Goal: Task Accomplishment & Management: Complete application form

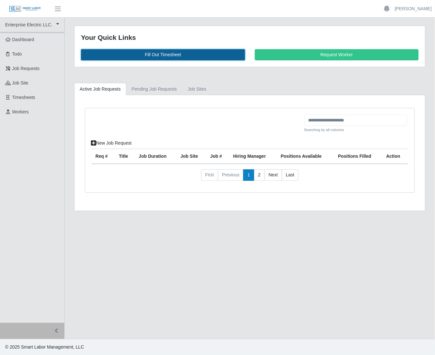
click at [140, 55] on link "Fill Out Timesheet" at bounding box center [163, 54] width 164 height 11
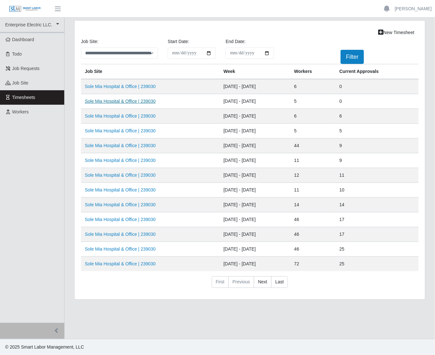
click at [124, 102] on link "Sole Mia Hospital & Office | 239030" at bounding box center [120, 101] width 71 height 5
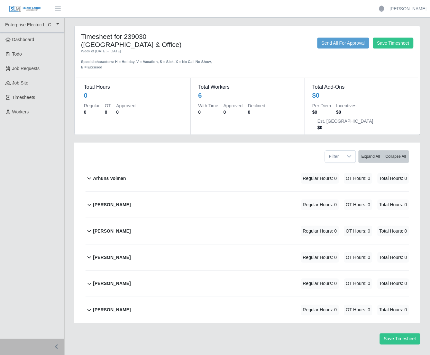
click at [126, 102] on div "Total Hours 0 Regular 0 OT 0 Approved 0" at bounding box center [133, 106] width 114 height 57
drag, startPoint x: 201, startPoint y: 96, endPoint x: 215, endPoint y: 100, distance: 15.2
click at [204, 97] on dd "6" at bounding box center [247, 95] width 98 height 9
click at [95, 175] on b "Arhuns Volman" at bounding box center [109, 178] width 33 height 7
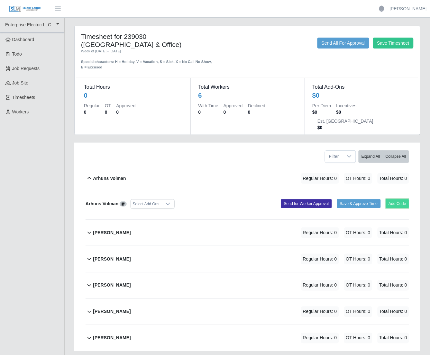
click at [395, 199] on button "Add Code" at bounding box center [397, 203] width 23 height 9
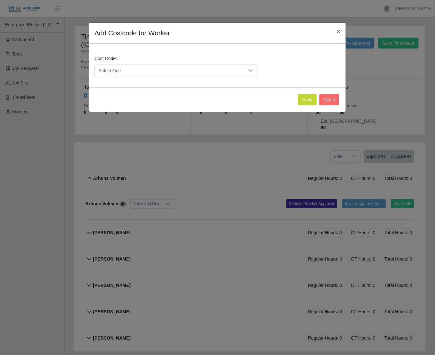
click at [193, 70] on span "Select One" at bounding box center [170, 71] width 150 height 12
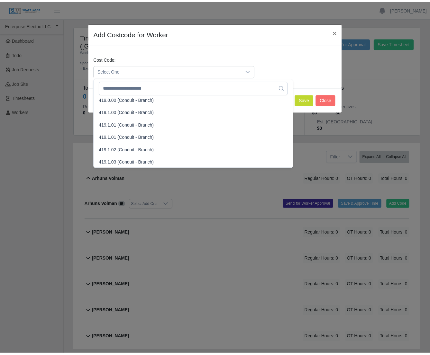
scroll to position [379, 0]
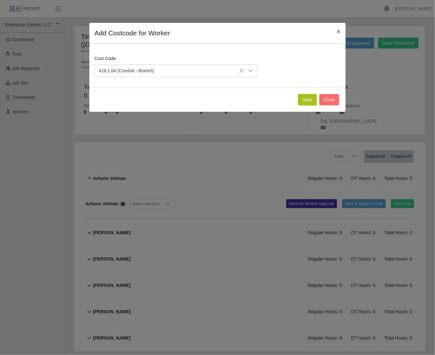
click at [305, 99] on button "Save" at bounding box center [307, 99] width 19 height 11
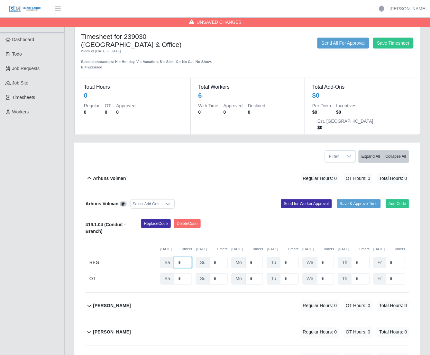
click at [185, 257] on input "*" at bounding box center [183, 262] width 18 height 11
type input "*"
click at [250, 257] on input "*" at bounding box center [254, 262] width 17 height 11
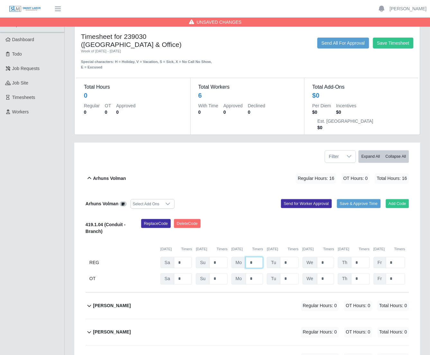
type input "*"
click at [397, 257] on input "*" at bounding box center [395, 262] width 19 height 11
click at [396, 257] on input "*" at bounding box center [395, 262] width 19 height 11
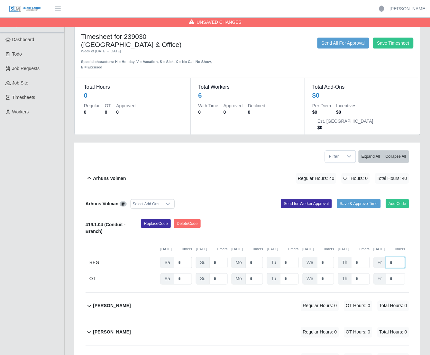
type input "*"
click at [387, 219] on div "Replace Code Delete Code" at bounding box center [275, 229] width 278 height 20
click at [318, 199] on button "Send for Worker Approval" at bounding box center [306, 203] width 51 height 9
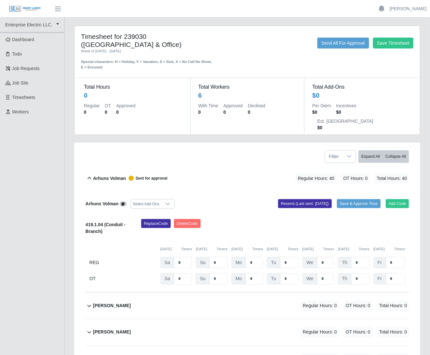
click at [112, 175] on b "Arhuns Volman" at bounding box center [109, 178] width 33 height 7
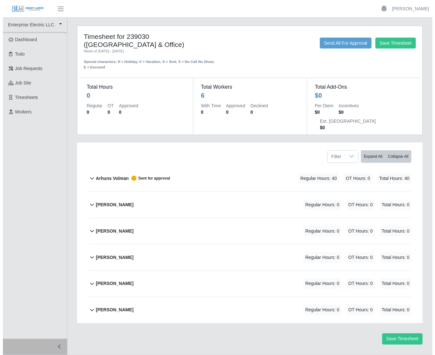
scroll to position [1, 0]
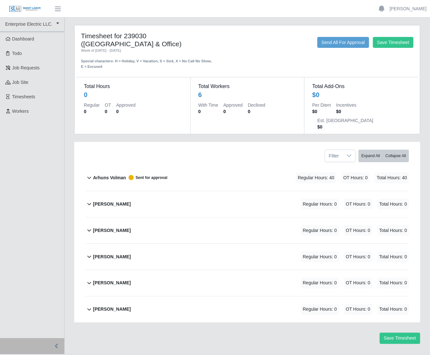
click at [113, 201] on b "David Estevez" at bounding box center [112, 204] width 38 height 7
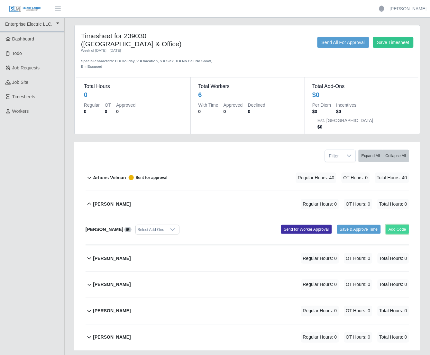
click at [401, 225] on button "Add Code" at bounding box center [397, 229] width 23 height 9
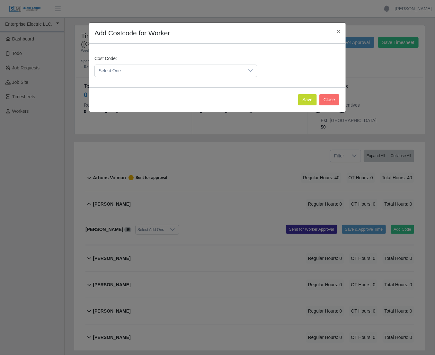
click at [169, 71] on span "Select One" at bounding box center [170, 71] width 150 height 12
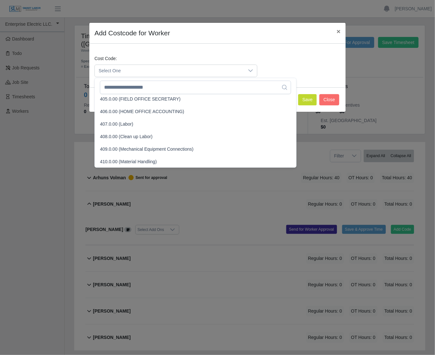
scroll to position [192, 0]
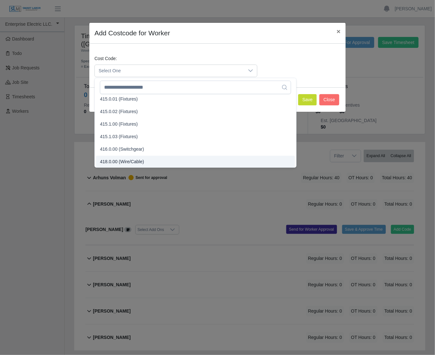
click at [169, 71] on span "Select One" at bounding box center [170, 71] width 150 height 12
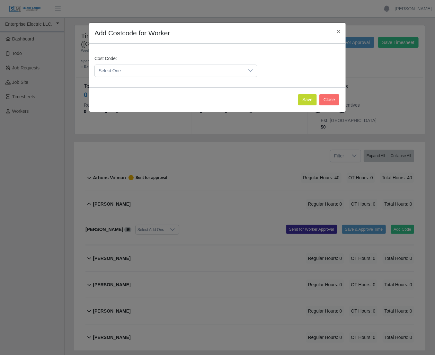
click at [164, 72] on span "Select One" at bounding box center [170, 71] width 150 height 12
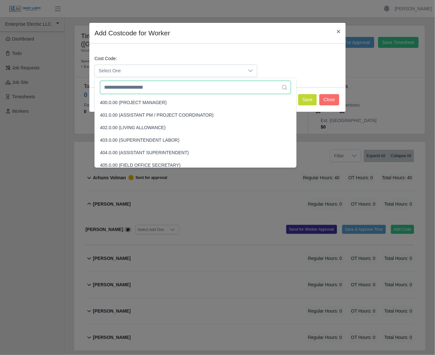
click at [154, 89] on input "text" at bounding box center [195, 88] width 191 height 14
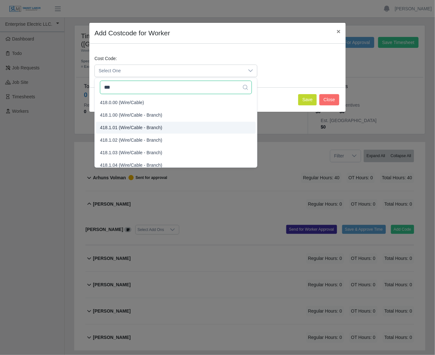
type input "***"
click at [150, 126] on span "418.1.01 (Wire/Cable - Branch)" at bounding box center [131, 127] width 62 height 7
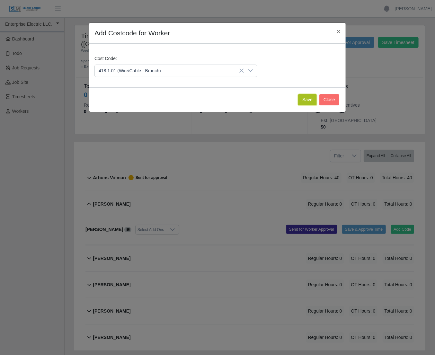
click at [302, 99] on button "Save" at bounding box center [307, 99] width 19 height 11
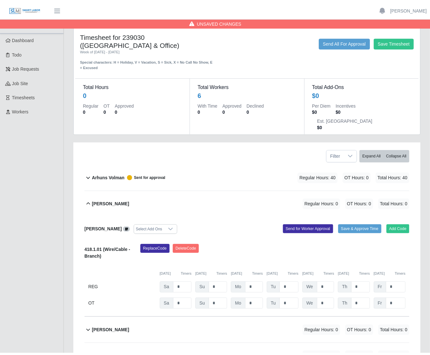
scroll to position [74, 0]
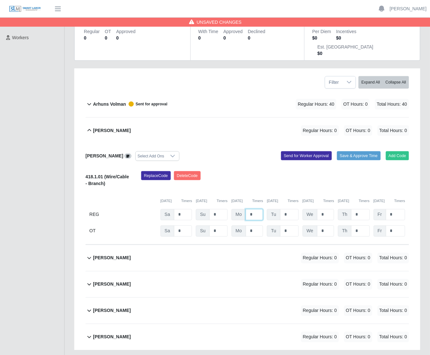
click at [252, 209] on input "*" at bounding box center [254, 214] width 17 height 11
type input "*"
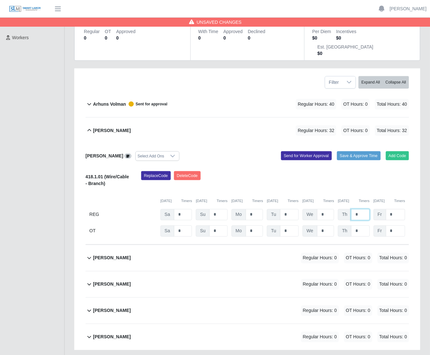
type input "*"
click at [399, 209] on input "*" at bounding box center [395, 214] width 19 height 11
type input "*"
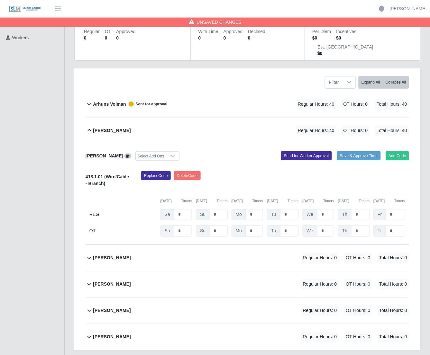
click at [404, 175] on div "Replace Code Delete Code" at bounding box center [275, 181] width 278 height 20
click at [313, 151] on button "Send for Worker Approval" at bounding box center [306, 155] width 51 height 9
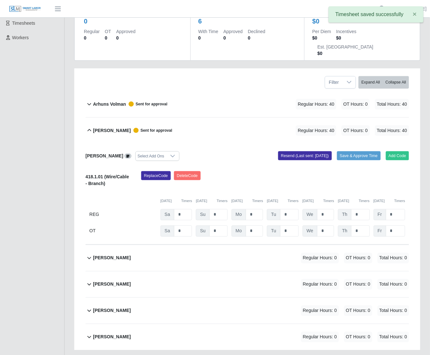
click at [111, 125] on div "David Estevez Sent for approval" at bounding box center [132, 130] width 79 height 11
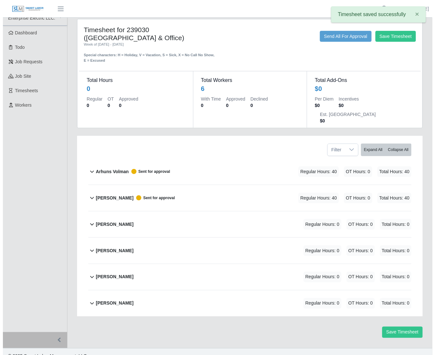
scroll to position [0, 0]
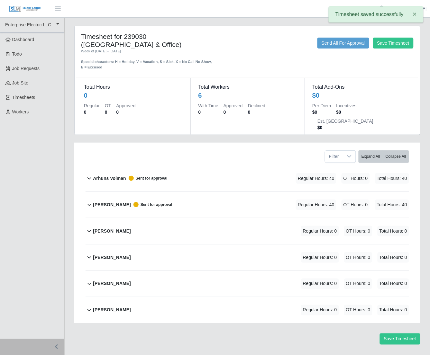
click at [114, 228] on b "Elyin Gaitan" at bounding box center [112, 231] width 38 height 7
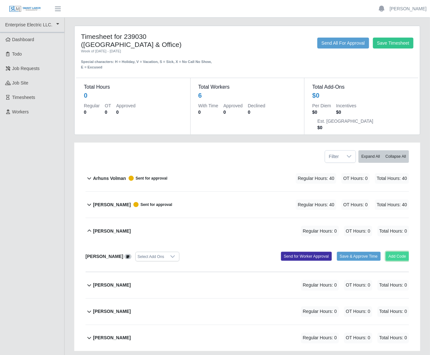
click at [395, 252] on button "Add Code" at bounding box center [397, 256] width 23 height 9
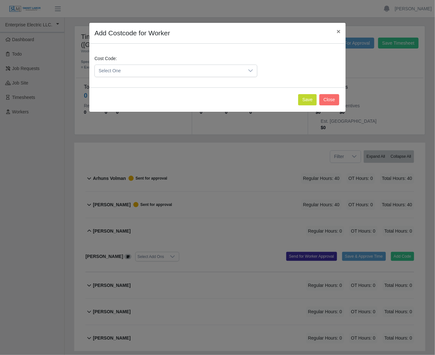
click at [133, 70] on span "Select One" at bounding box center [170, 71] width 150 height 12
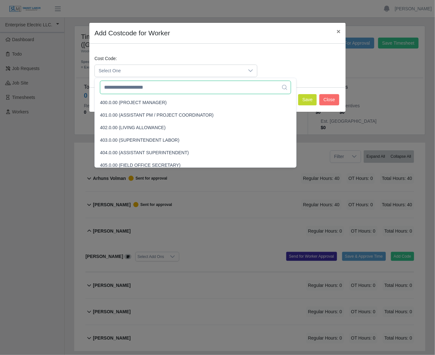
click at [138, 85] on input "text" at bounding box center [195, 88] width 191 height 14
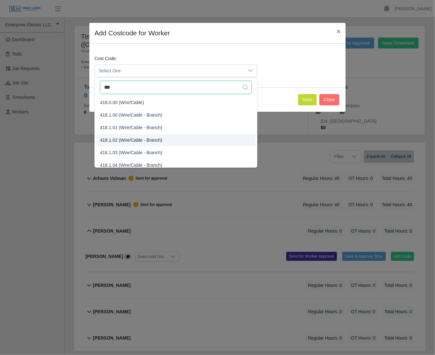
type input "***"
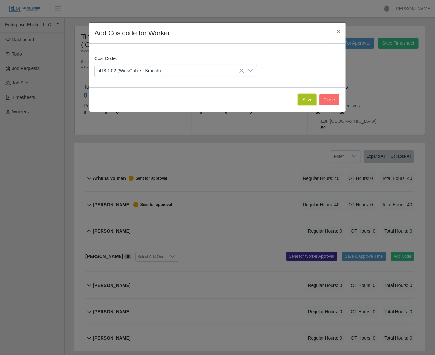
click at [304, 98] on button "Save" at bounding box center [307, 99] width 19 height 11
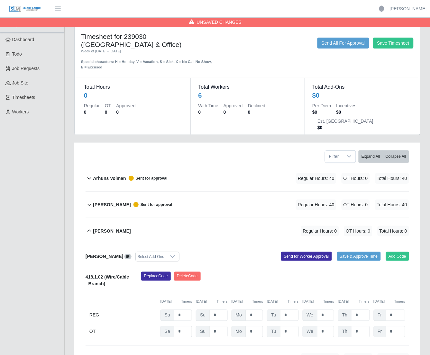
click at [91, 201] on icon at bounding box center [89, 205] width 7 height 8
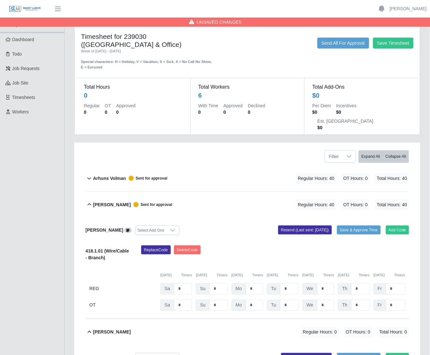
click at [91, 201] on icon at bounding box center [89, 205] width 7 height 8
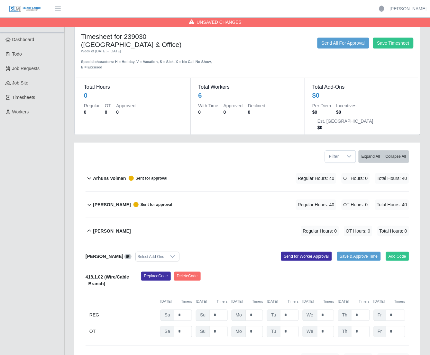
click at [93, 175] on b "Arhuns Volman" at bounding box center [109, 178] width 33 height 7
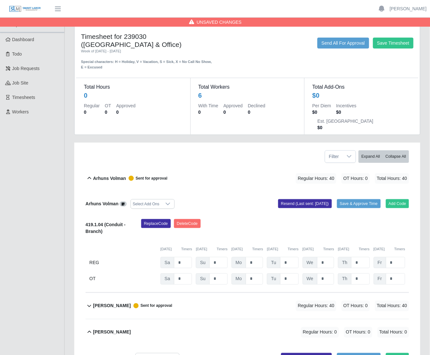
click at [93, 175] on icon at bounding box center [89, 179] width 7 height 8
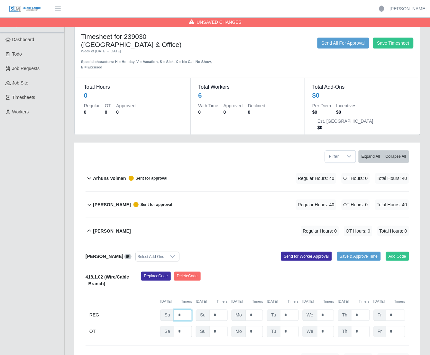
click at [187, 310] on input "*" at bounding box center [183, 315] width 18 height 11
type input "*"
type input "**"
type input "*"
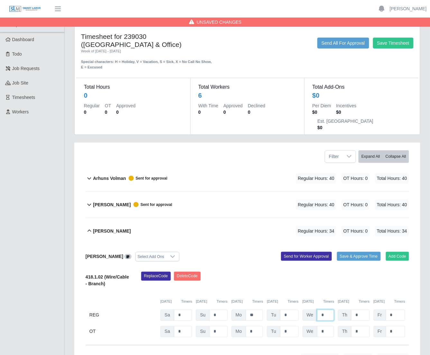
type input "*"
click at [362, 326] on input "*" at bounding box center [360, 331] width 18 height 11
type input "*"
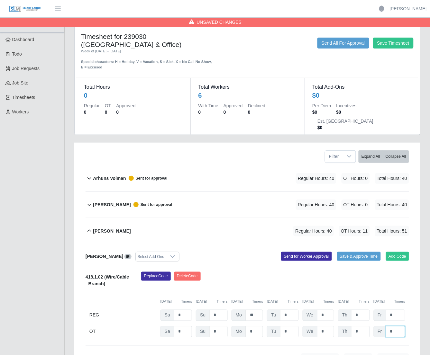
type input "*"
click at [361, 272] on div "Replace Code Delete Code" at bounding box center [275, 282] width 278 height 20
click at [104, 228] on b "Elyin Gaitan" at bounding box center [112, 231] width 38 height 7
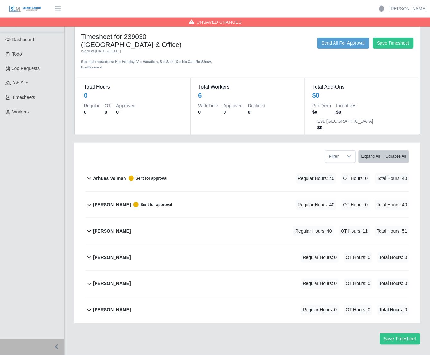
click at [104, 228] on b "Elyin Gaitan" at bounding box center [112, 231] width 38 height 7
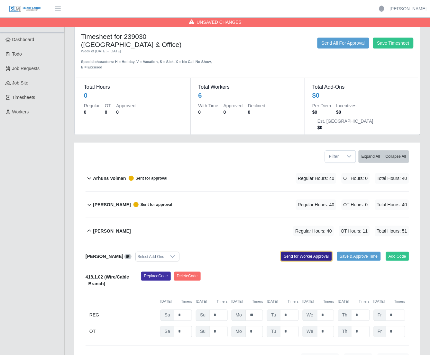
click at [299, 252] on button "Send for Worker Approval" at bounding box center [306, 256] width 51 height 9
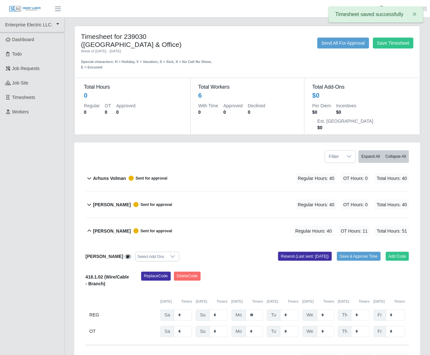
click at [97, 226] on div "Elyin Gaitan Sent for approval" at bounding box center [132, 231] width 79 height 11
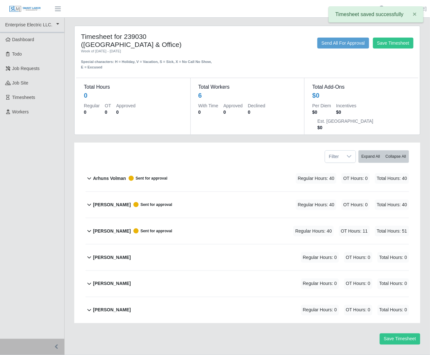
click at [107, 254] on b "Milton Ramirez Medina" at bounding box center [112, 257] width 38 height 7
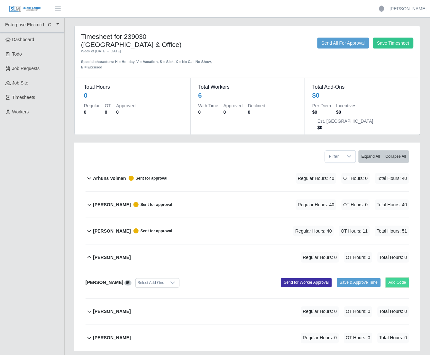
click at [394, 279] on button "Add Code" at bounding box center [397, 283] width 23 height 9
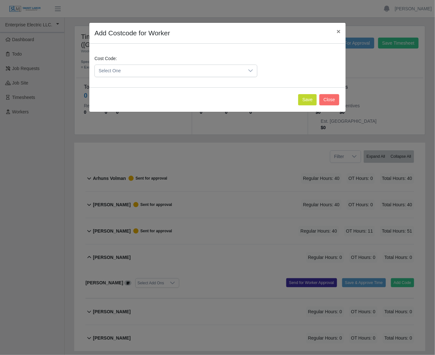
click at [227, 72] on span "Select One" at bounding box center [170, 71] width 150 height 12
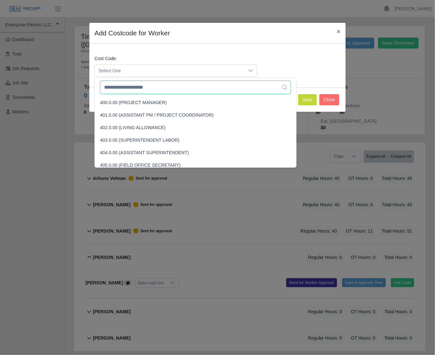
click at [200, 87] on input "text" at bounding box center [195, 88] width 191 height 14
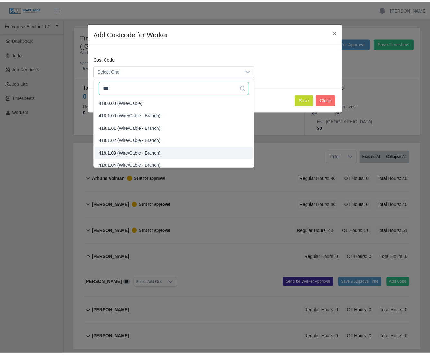
scroll to position [4, 0]
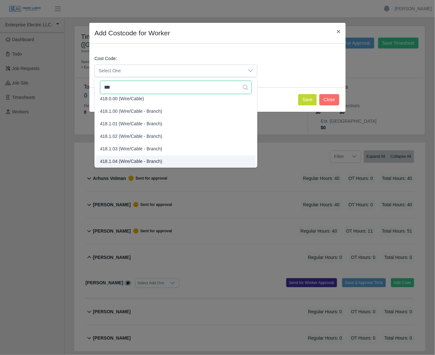
type input "***"
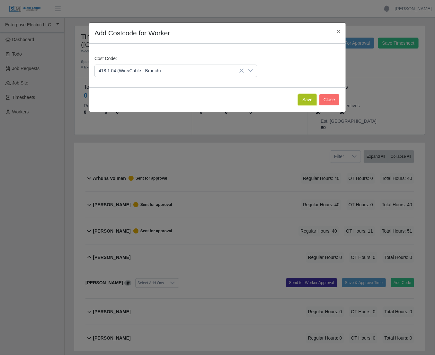
click at [311, 101] on button "Save" at bounding box center [307, 99] width 19 height 11
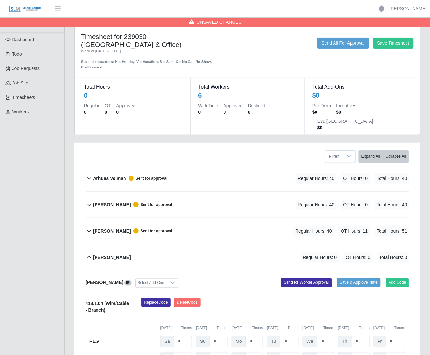
scroll to position [36, 0]
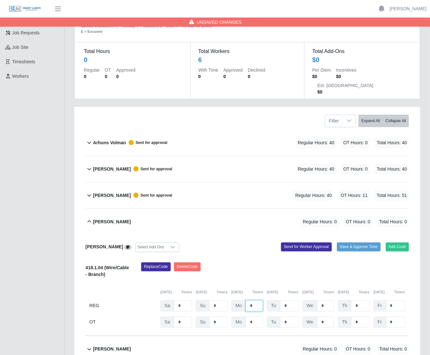
click at [254, 301] on input "*" at bounding box center [254, 306] width 17 height 11
type input "*"
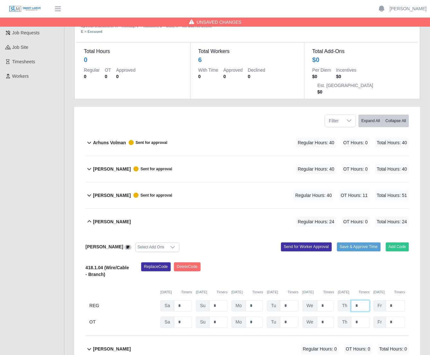
click at [358, 301] on input "*" at bounding box center [360, 306] width 18 height 11
click at [359, 301] on input "*" at bounding box center [360, 306] width 18 height 11
type input "**"
type input "*"
click at [397, 317] on input "*" at bounding box center [395, 322] width 19 height 11
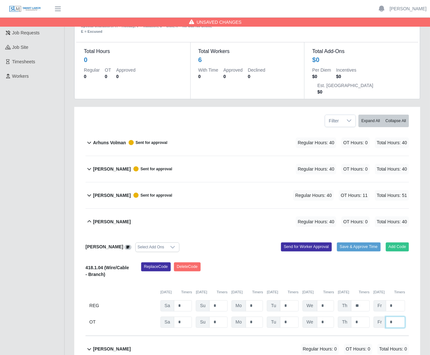
click at [397, 317] on input "*" at bounding box center [395, 322] width 19 height 11
type input "*"
click at [405, 263] on div "Replace Code Delete Code" at bounding box center [275, 273] width 278 height 20
click at [309, 243] on button "Send for Worker Approval" at bounding box center [306, 247] width 51 height 9
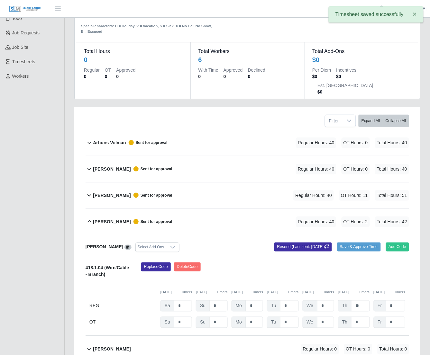
click at [110, 219] on b "Milton Ramirez Medina" at bounding box center [112, 222] width 38 height 7
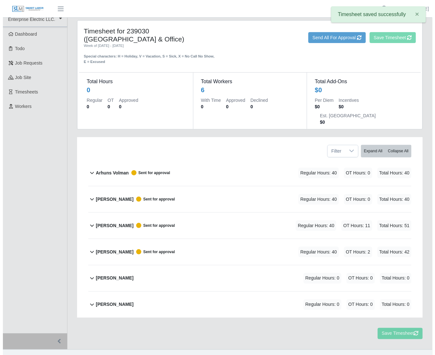
scroll to position [1, 0]
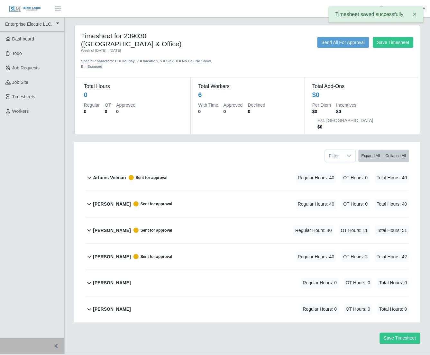
click at [111, 280] on b "Steven Rivera" at bounding box center [112, 283] width 38 height 7
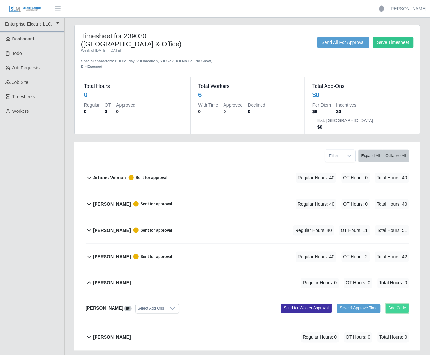
click at [395, 304] on button "Add Code" at bounding box center [397, 308] width 23 height 9
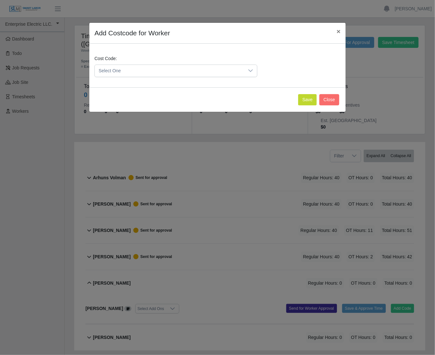
click at [242, 70] on span "Select One" at bounding box center [170, 71] width 150 height 12
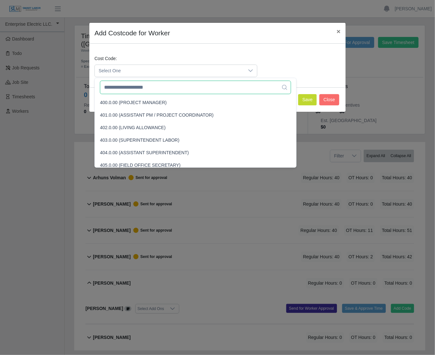
click at [239, 85] on input "text" at bounding box center [195, 88] width 191 height 14
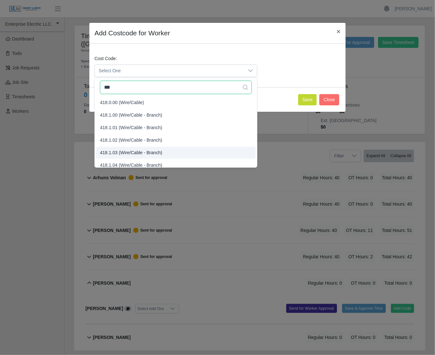
type input "***"
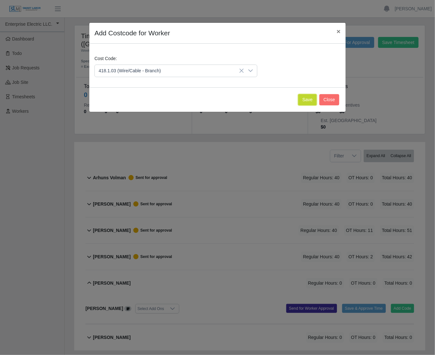
click at [309, 101] on button "Save" at bounding box center [307, 99] width 19 height 11
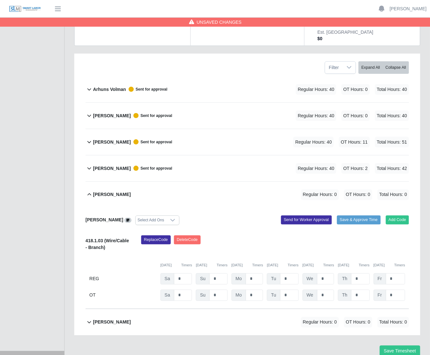
scroll to position [102, 0]
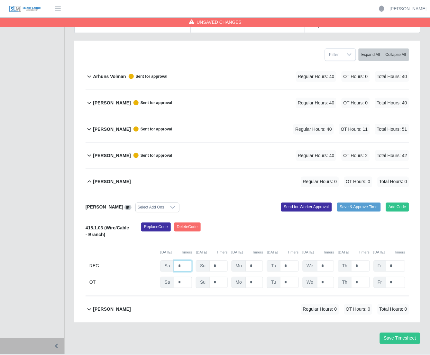
click at [188, 261] on input "*" at bounding box center [183, 266] width 18 height 11
click at [187, 261] on input "*" at bounding box center [183, 266] width 18 height 11
type input "*"
type input "**"
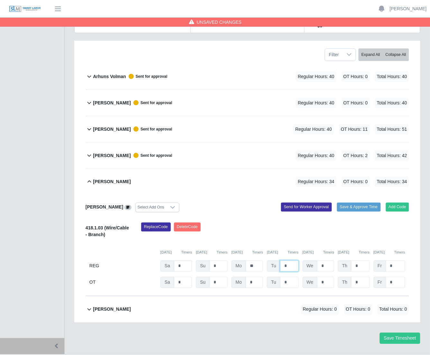
type input "*"
click at [325, 261] on input "*" at bounding box center [325, 266] width 17 height 11
type input "*"
click at [327, 277] on input "*" at bounding box center [325, 282] width 17 height 11
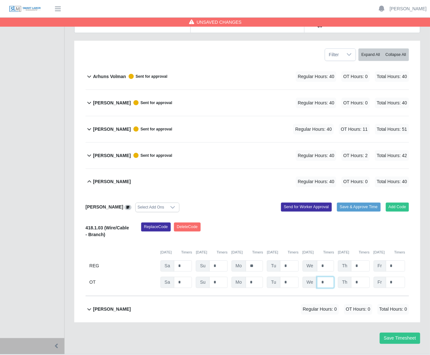
click at [327, 277] on input "*" at bounding box center [325, 282] width 17 height 11
type input "*"
click at [358, 277] on input "*" at bounding box center [360, 282] width 18 height 11
type input "**"
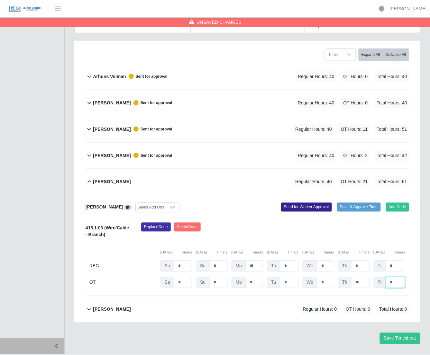
type input "*"
click at [314, 203] on button "Send for Worker Approval" at bounding box center [306, 207] width 51 height 9
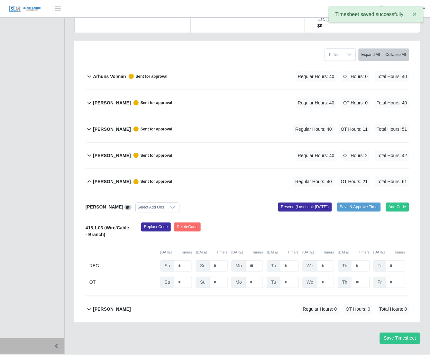
click at [104, 177] on div "Steven Rivera Sent for approval" at bounding box center [132, 182] width 79 height 11
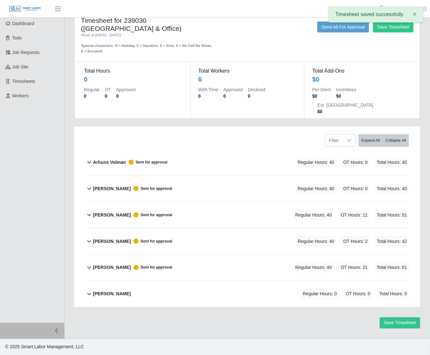
scroll to position [1, 0]
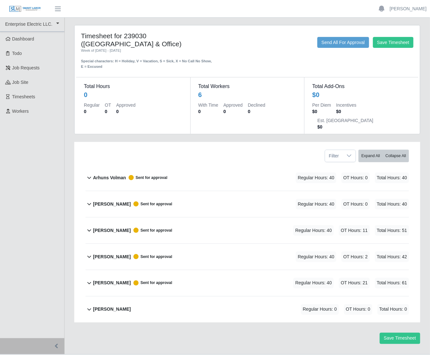
click at [100, 306] on b "Walter Womble" at bounding box center [112, 309] width 38 height 7
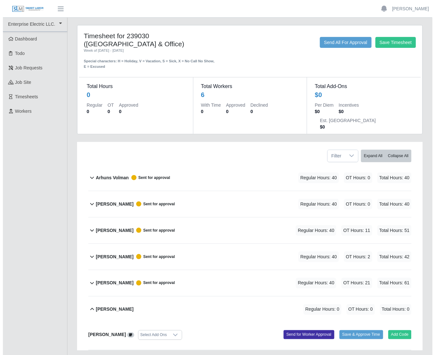
scroll to position [28, 0]
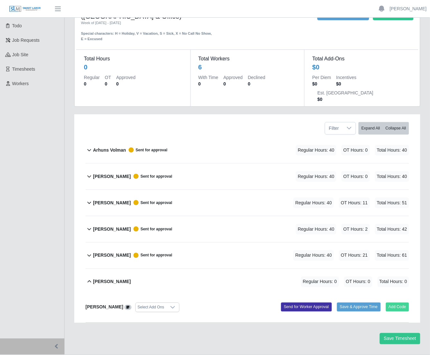
click at [404, 295] on div "Walter Womble Select Add Ons Add Code Save & Approve Time Send for Worker Appro…" at bounding box center [248, 309] width 324 height 28
click at [401, 303] on button "Add Code" at bounding box center [397, 307] width 23 height 9
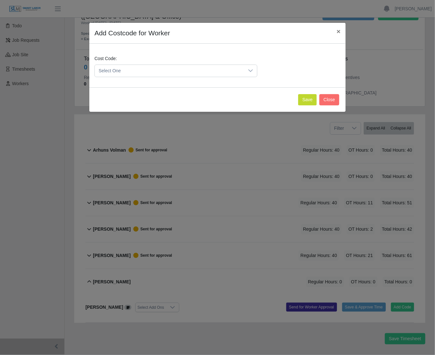
click at [181, 71] on span "Select One" at bounding box center [170, 71] width 150 height 12
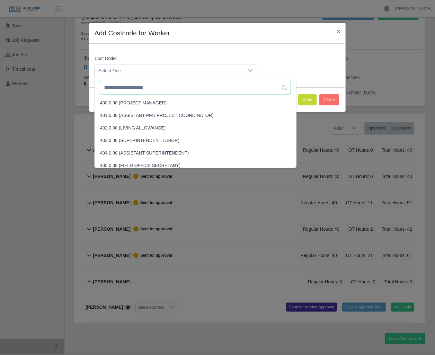
click at [176, 85] on input "text" at bounding box center [195, 88] width 191 height 14
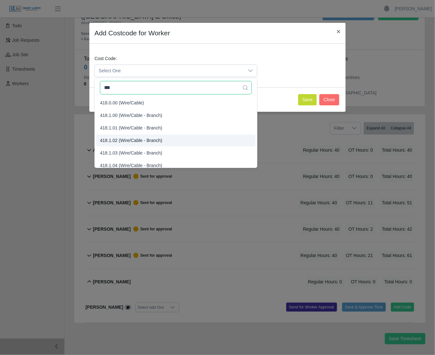
type input "***"
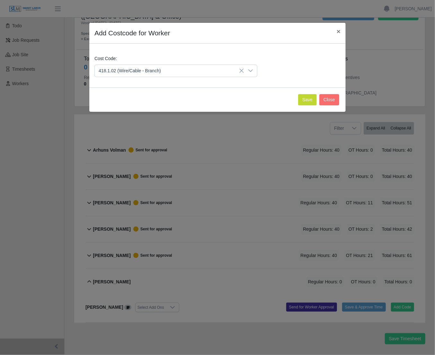
click at [148, 136] on li "418.1.02 (Wire/Cable - Branch)" at bounding box center [176, 141] width 160 height 12
click at [310, 96] on button "Save" at bounding box center [307, 99] width 19 height 11
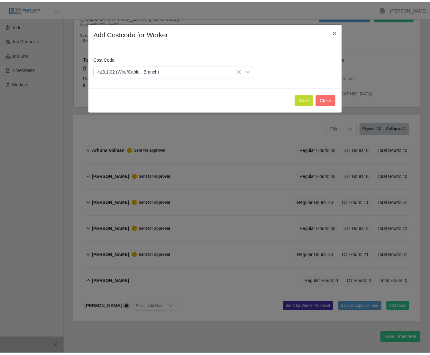
scroll to position [102, 0]
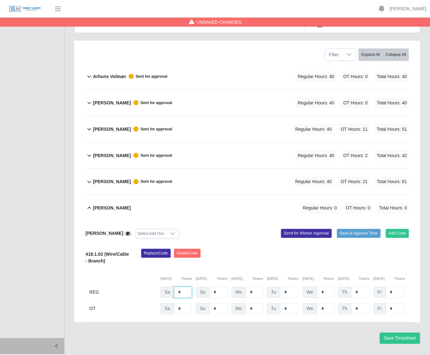
click at [179, 287] on input "*" at bounding box center [183, 292] width 18 height 11
type input "*"
click at [215, 287] on input "*" at bounding box center [218, 292] width 18 height 11
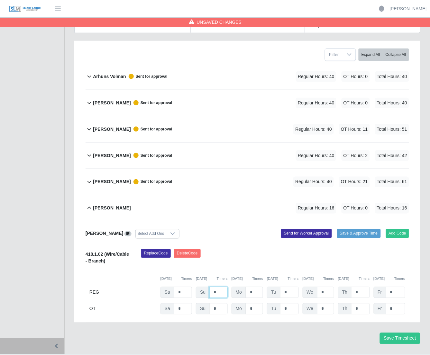
type input "*"
click at [256, 287] on input "*" at bounding box center [254, 292] width 17 height 11
type input "**"
type input "*"
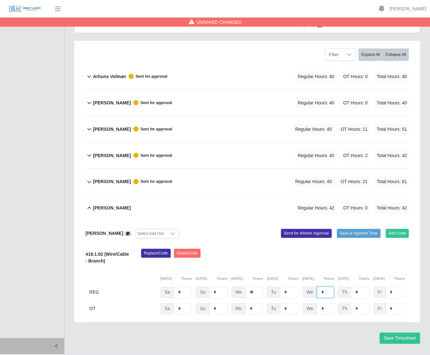
type input "*"
click at [358, 304] on input "*" at bounding box center [360, 309] width 18 height 11
type input "**"
type input "*"
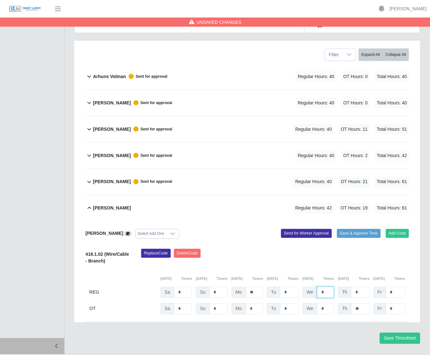
click at [326, 287] on input "*" at bounding box center [325, 292] width 17 height 11
type input "*"
drag, startPoint x: 327, startPoint y: 252, endPoint x: 323, endPoint y: 277, distance: 25.4
click at [326, 252] on div "Replace Code Delete Code" at bounding box center [275, 259] width 278 height 20
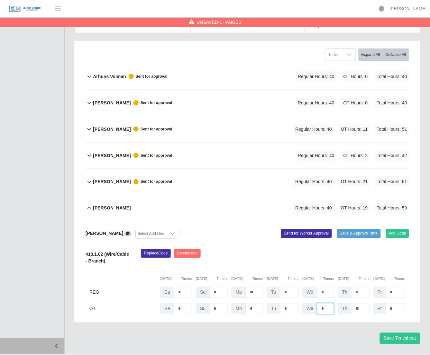
click at [325, 304] on input "*" at bounding box center [325, 309] width 17 height 11
type input "*"
click at [331, 249] on div "Replace Code Delete Code" at bounding box center [275, 259] width 278 height 20
click at [307, 229] on button "Send for Worker Approval" at bounding box center [306, 233] width 51 height 9
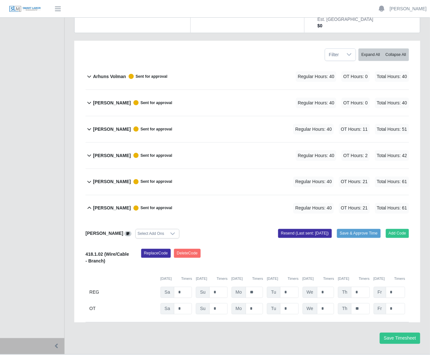
click at [98, 205] on b "Walter Womble" at bounding box center [112, 208] width 38 height 7
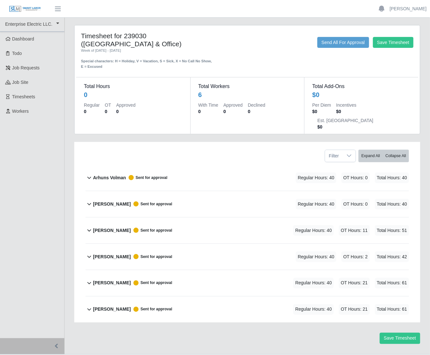
scroll to position [0, 0]
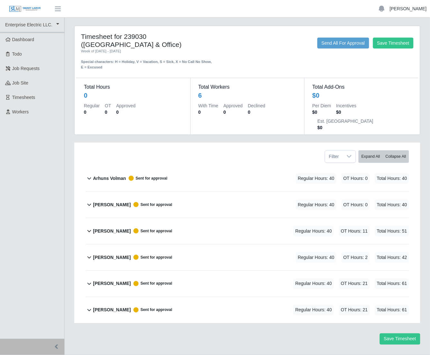
click at [414, 10] on link "[PERSON_NAME]" at bounding box center [408, 8] width 37 height 7
click at [413, 45] on link "Logout" at bounding box center [401, 45] width 58 height 14
